Goal: Complete application form: Complete application form

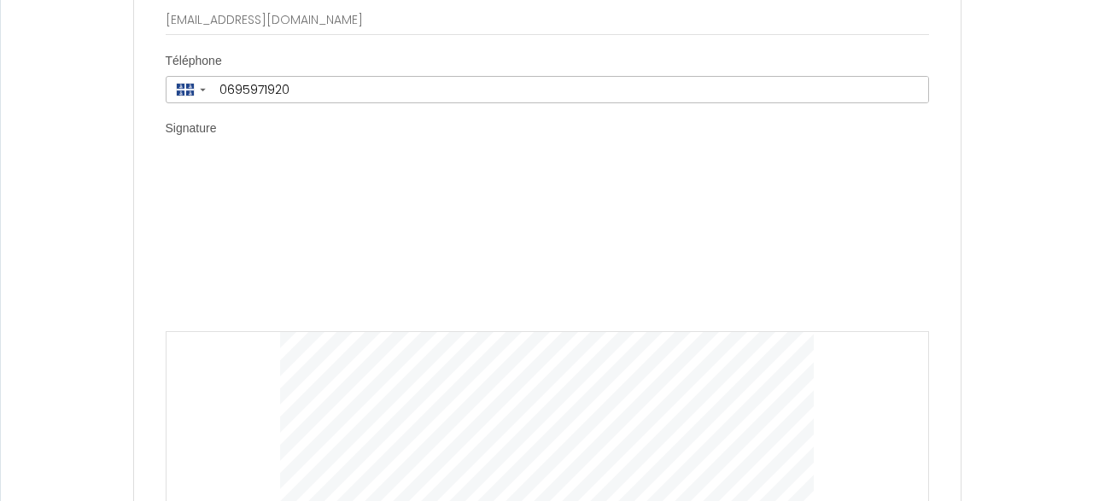
scroll to position [6078, 0]
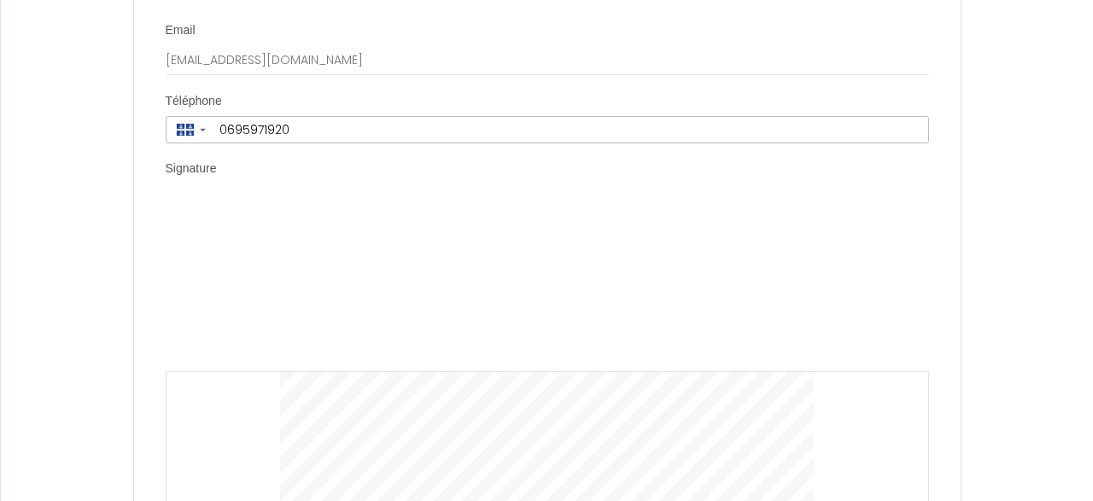
click at [271, 404] on div at bounding box center [547, 457] width 763 height 172
click at [253, 224] on div "Clear" at bounding box center [547, 372] width 763 height 343
click at [377, 248] on img at bounding box center [546, 286] width 533 height 171
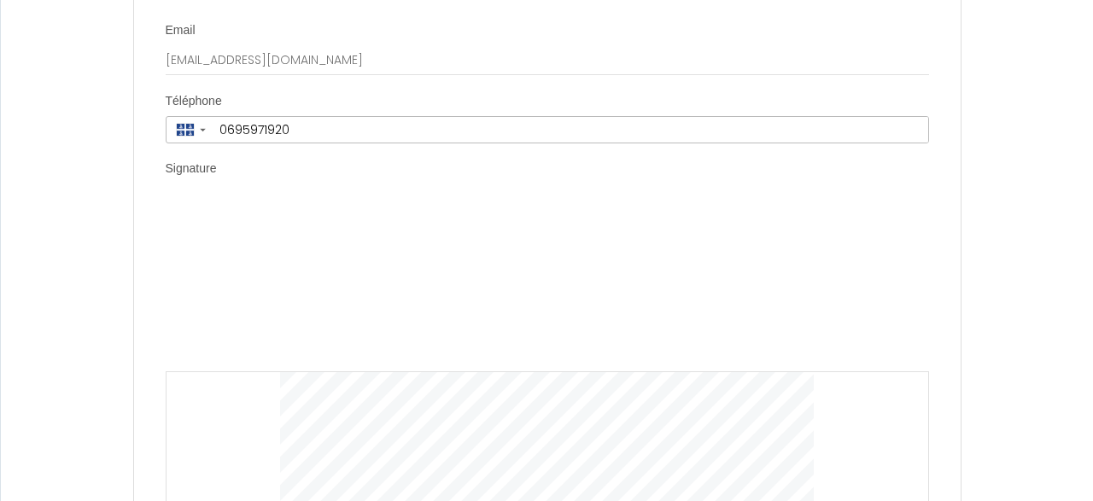
click at [184, 160] on label "Signature" at bounding box center [191, 168] width 51 height 17
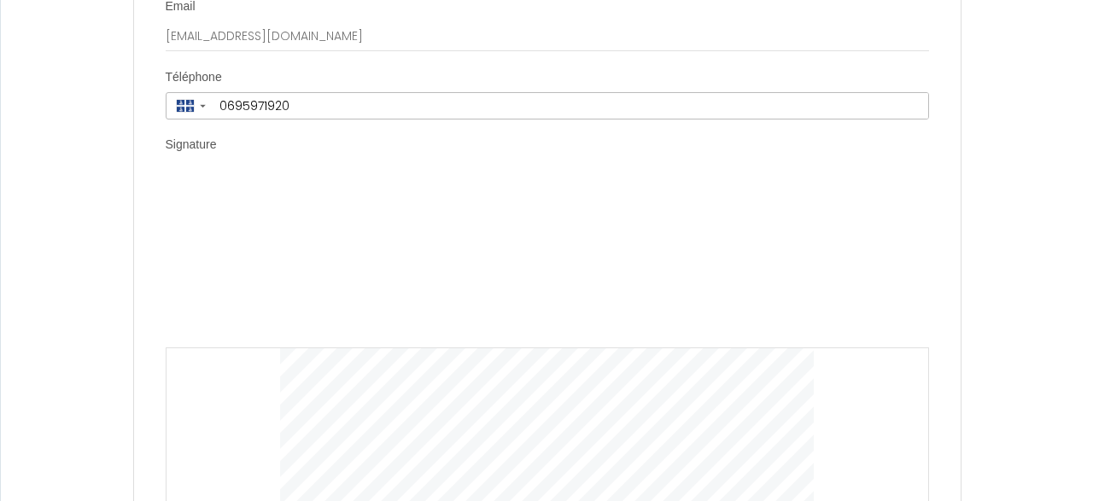
scroll to position [6245, 0]
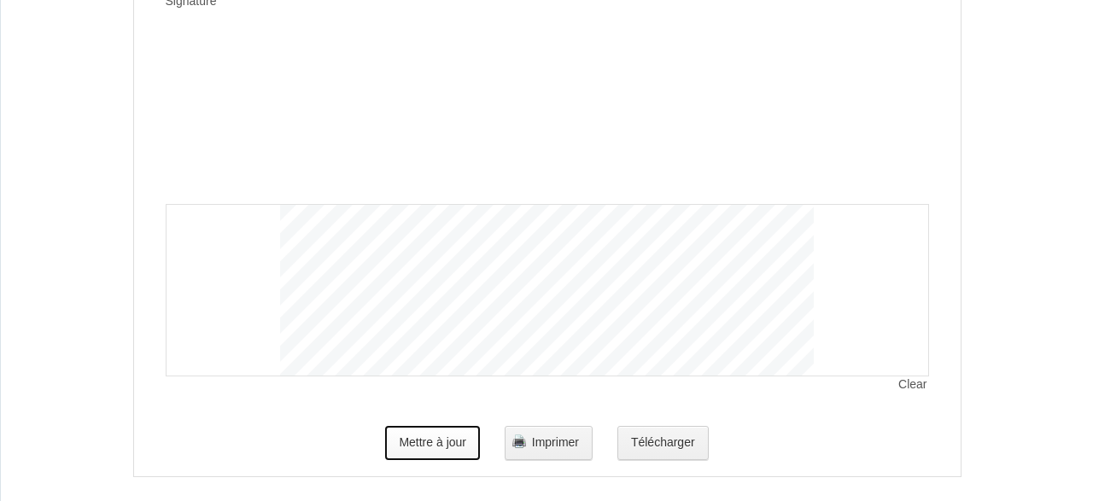
click at [420, 426] on button "Mettre à jour" at bounding box center [432, 443] width 95 height 34
click at [417, 429] on button "Mettre à jour" at bounding box center [432, 443] width 95 height 34
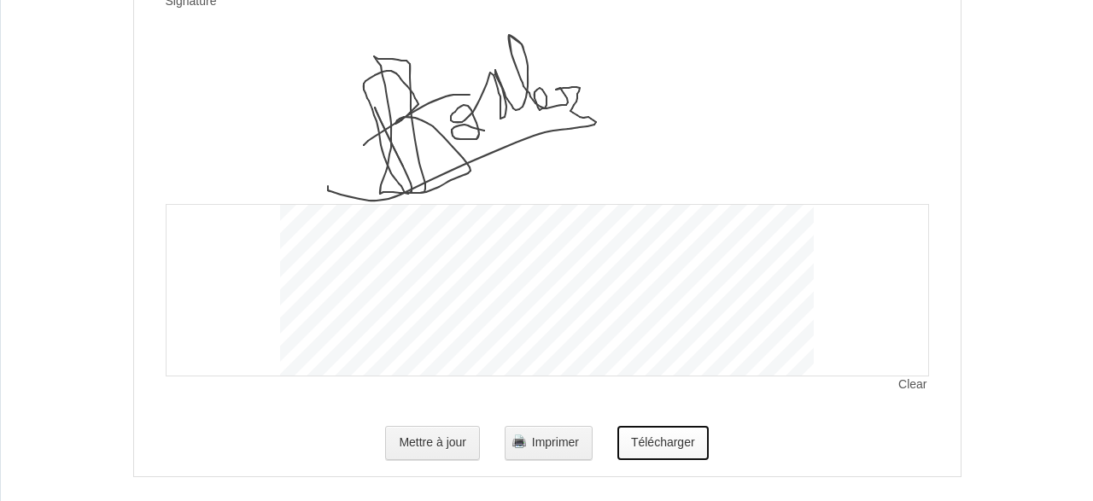
click at [658, 433] on button "Télécharger" at bounding box center [662, 443] width 91 height 34
